Goal: Task Accomplishment & Management: Use online tool/utility

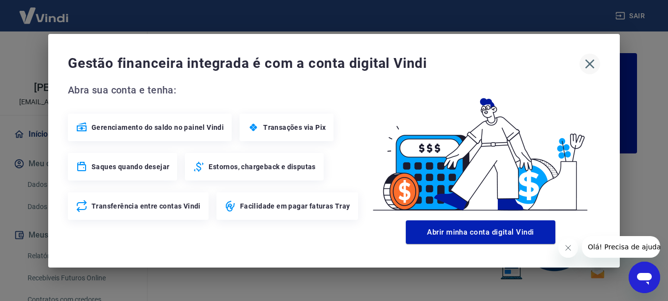
click at [588, 63] on icon "button" at bounding box center [590, 64] width 16 height 16
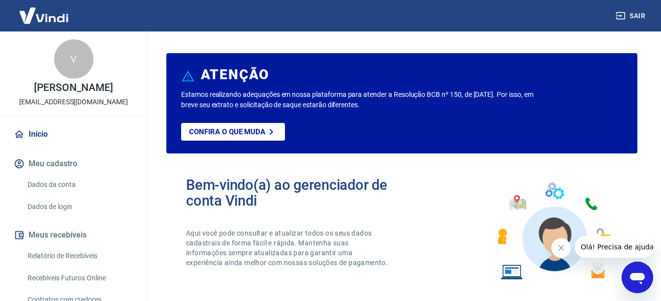
click at [87, 275] on link "Recebíveis Futuros Online" at bounding box center [80, 278] width 112 height 20
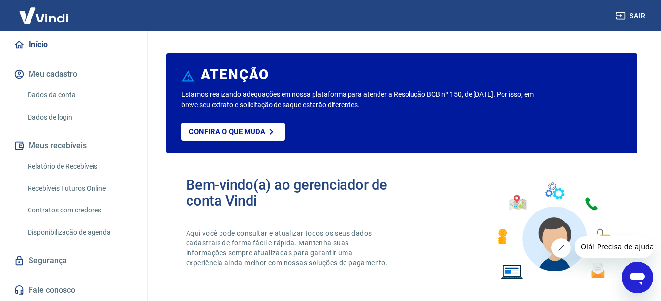
click at [77, 186] on link "Recebíveis Futuros Online" at bounding box center [80, 189] width 112 height 20
